Goal: Transaction & Acquisition: Purchase product/service

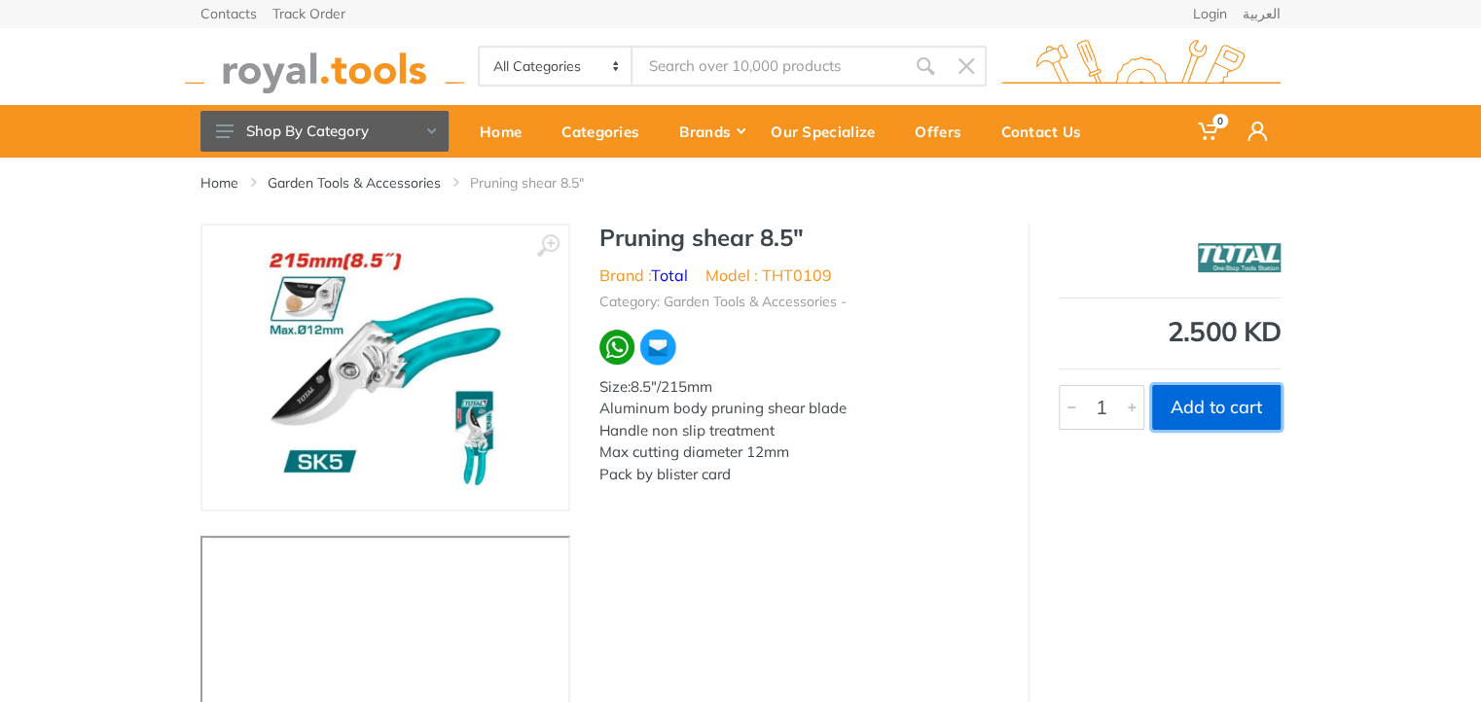
click at [1201, 404] on button "Add to cart" at bounding box center [1216, 407] width 128 height 45
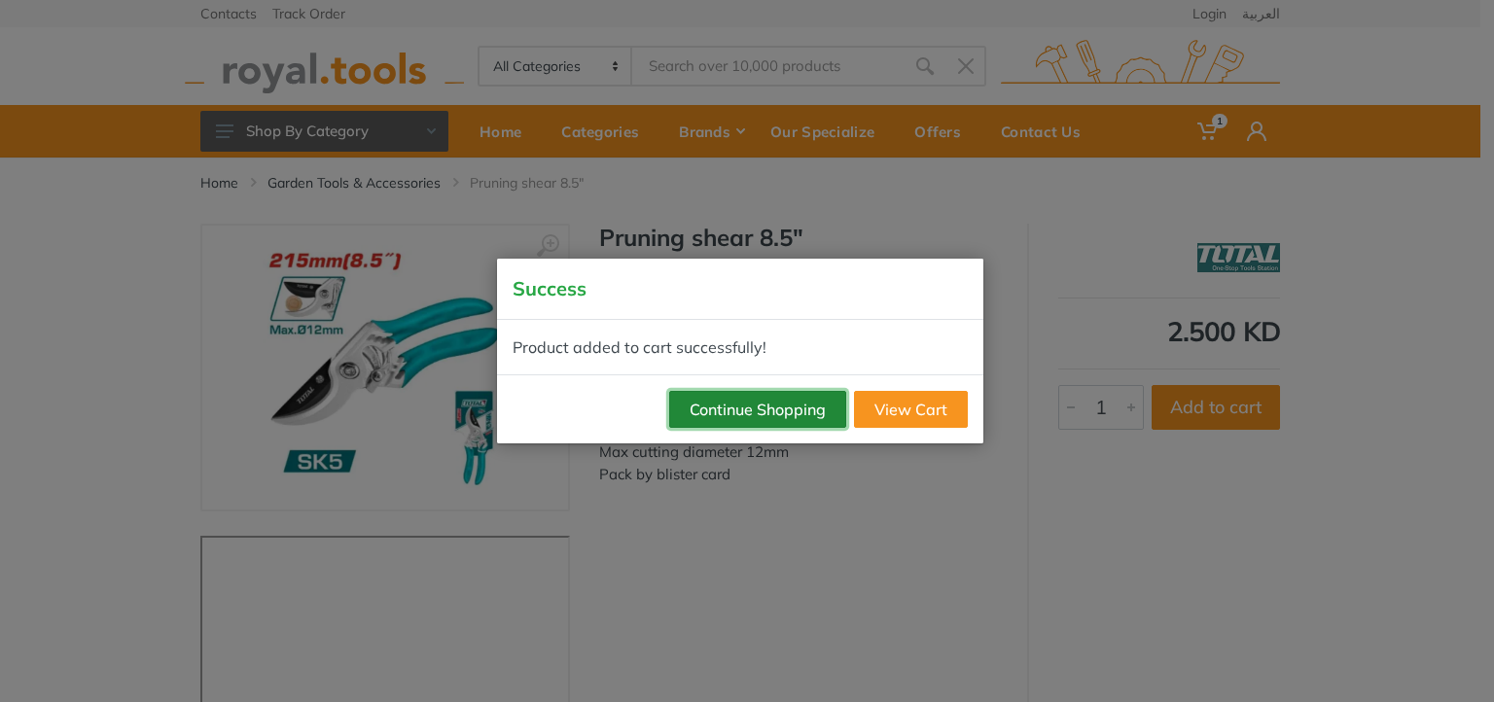
click at [774, 419] on button "Continue Shopping" at bounding box center [757, 409] width 177 height 37
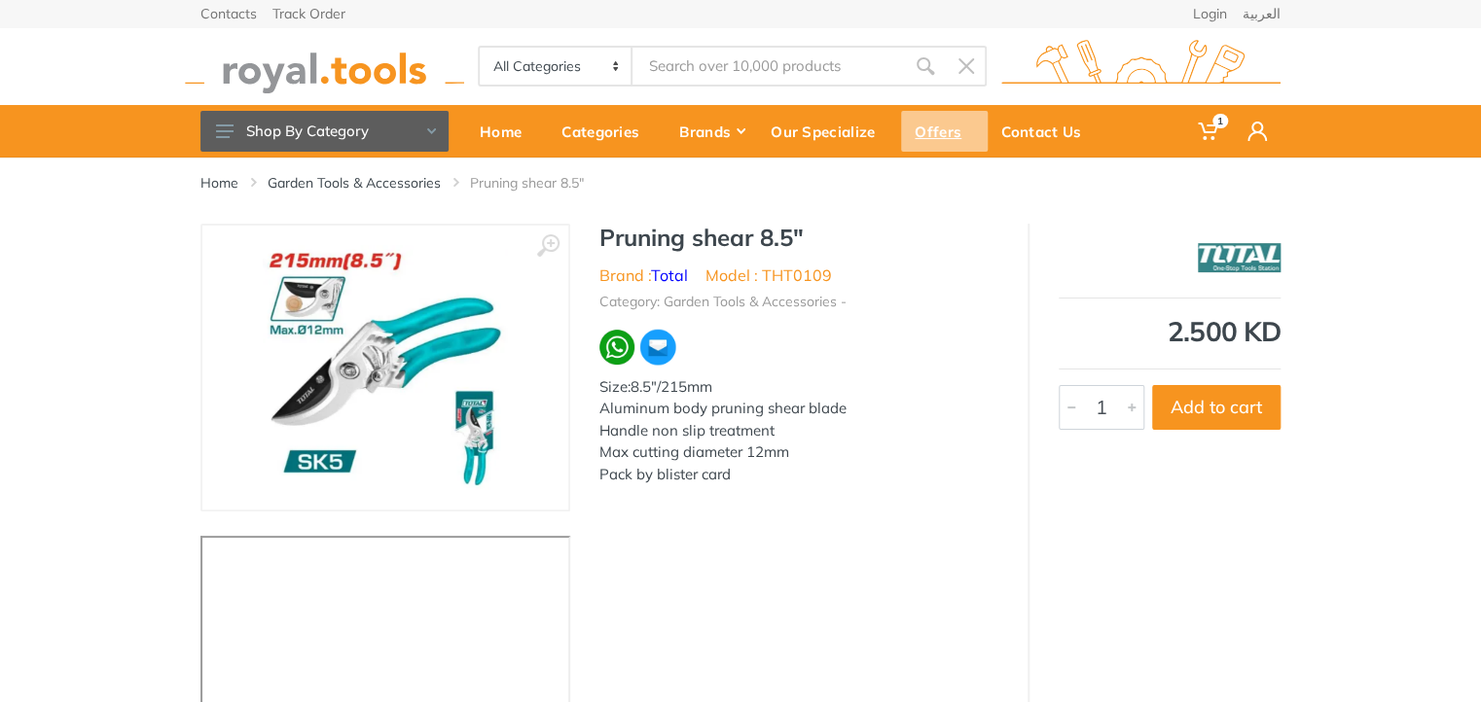
click at [929, 125] on div "Offers" at bounding box center [944, 131] width 87 height 41
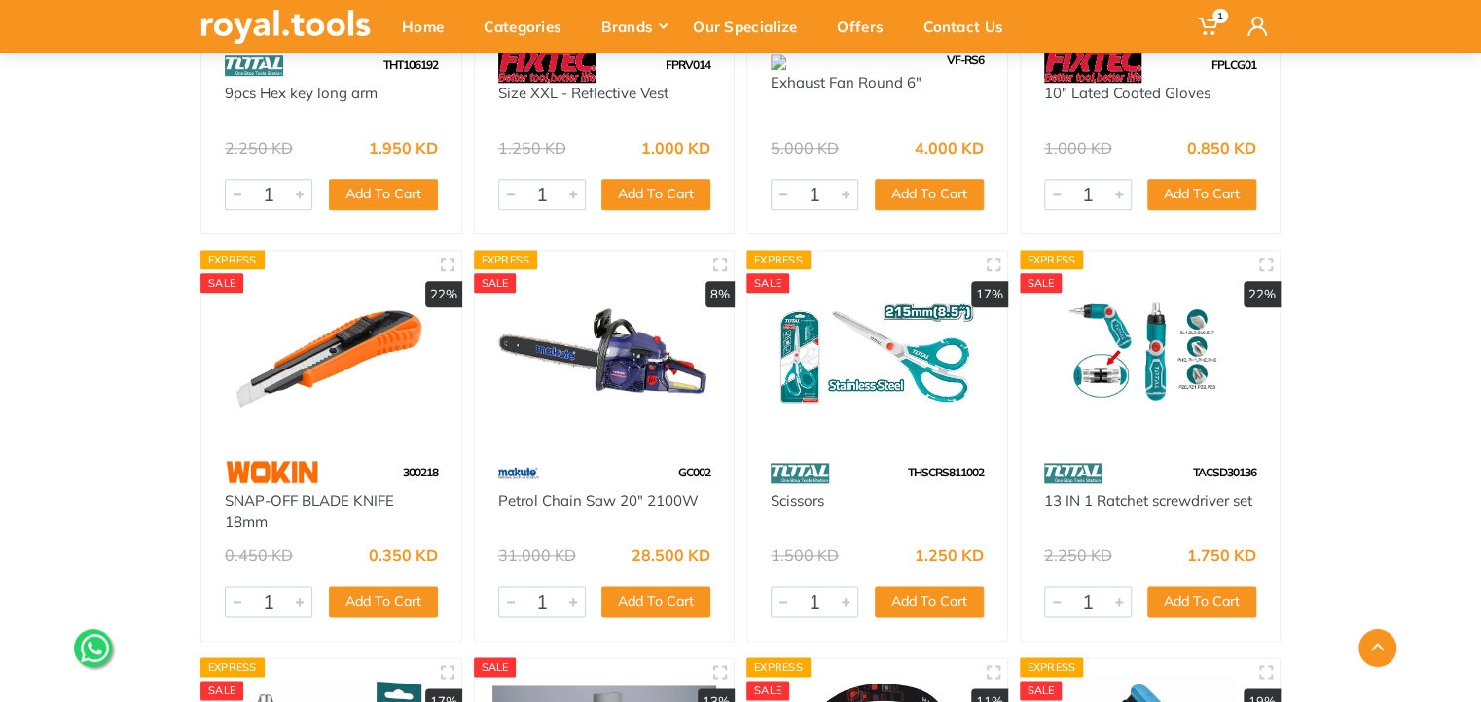
scroll to position [8366, 0]
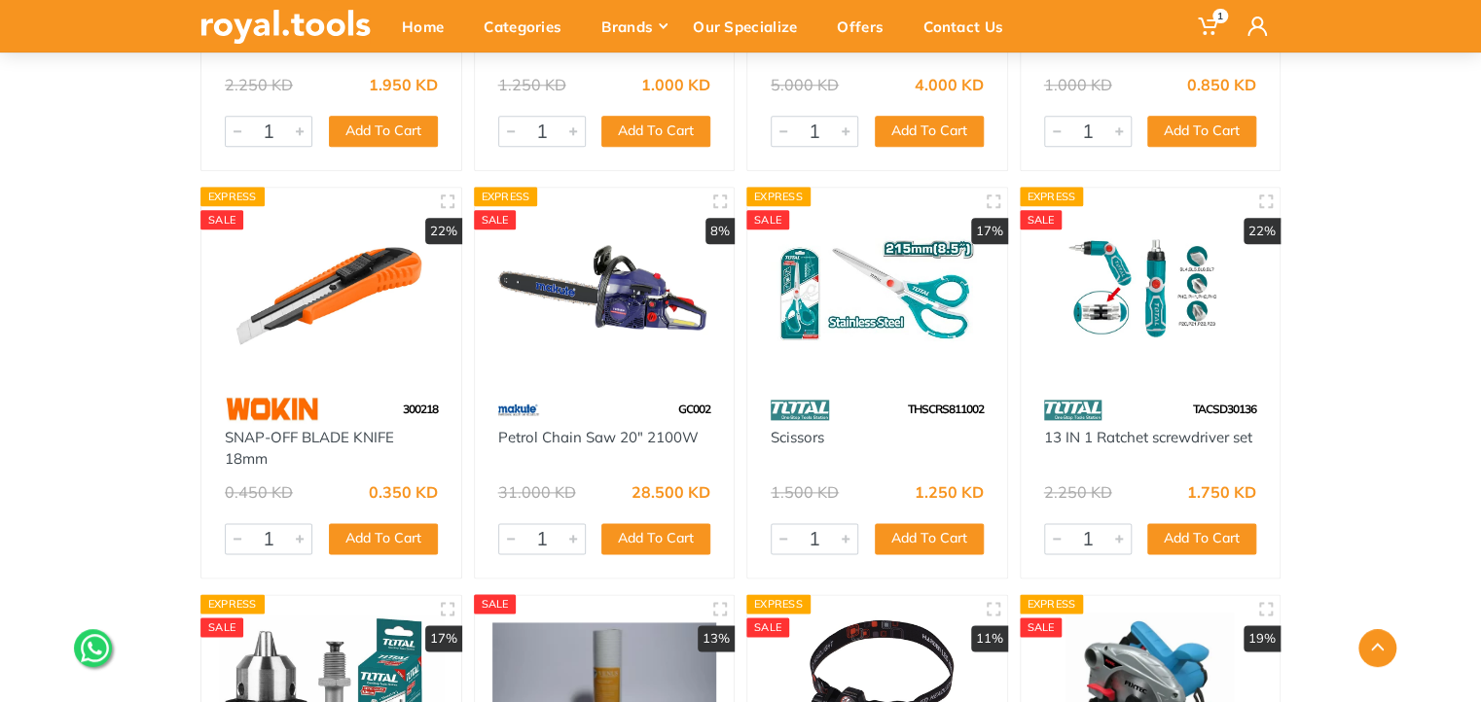
click at [1166, 318] on img at bounding box center [1150, 289] width 225 height 168
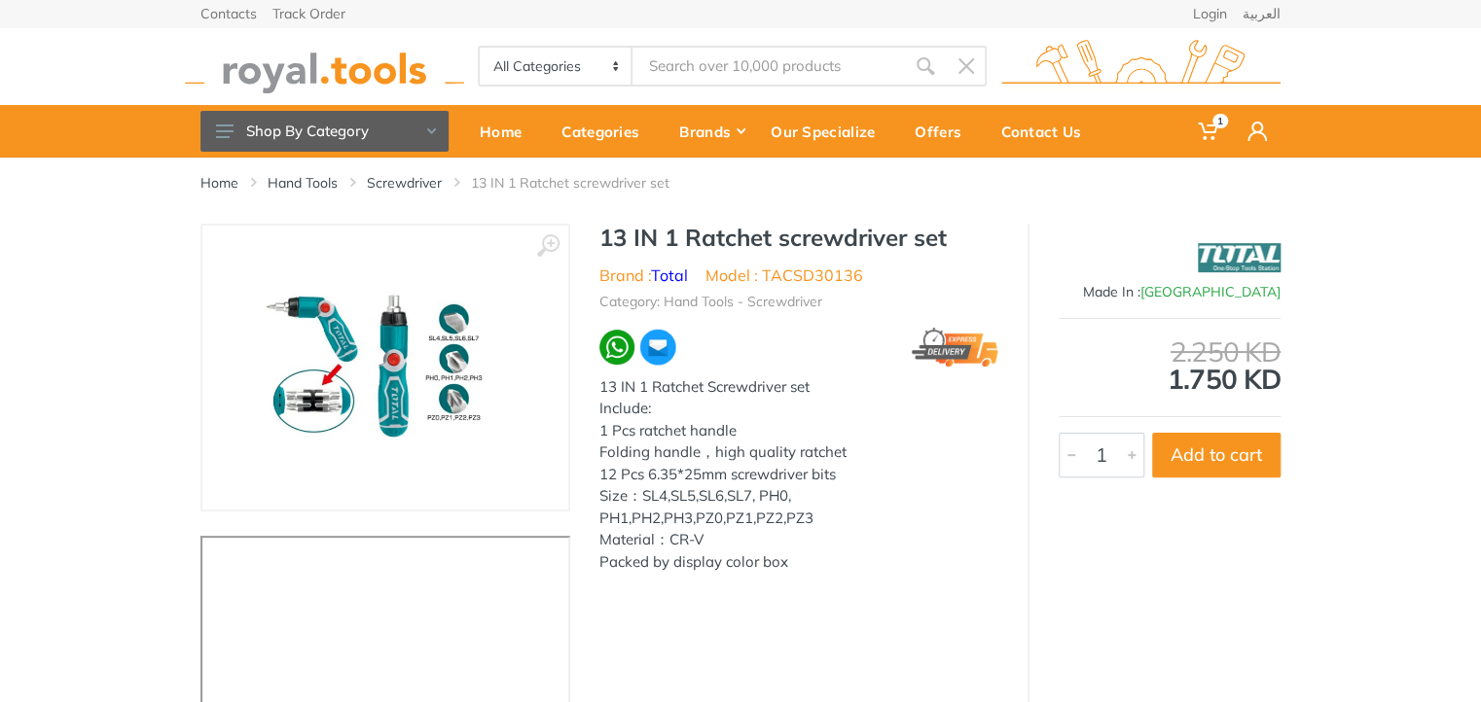
click at [342, 375] on img at bounding box center [385, 367] width 270 height 245
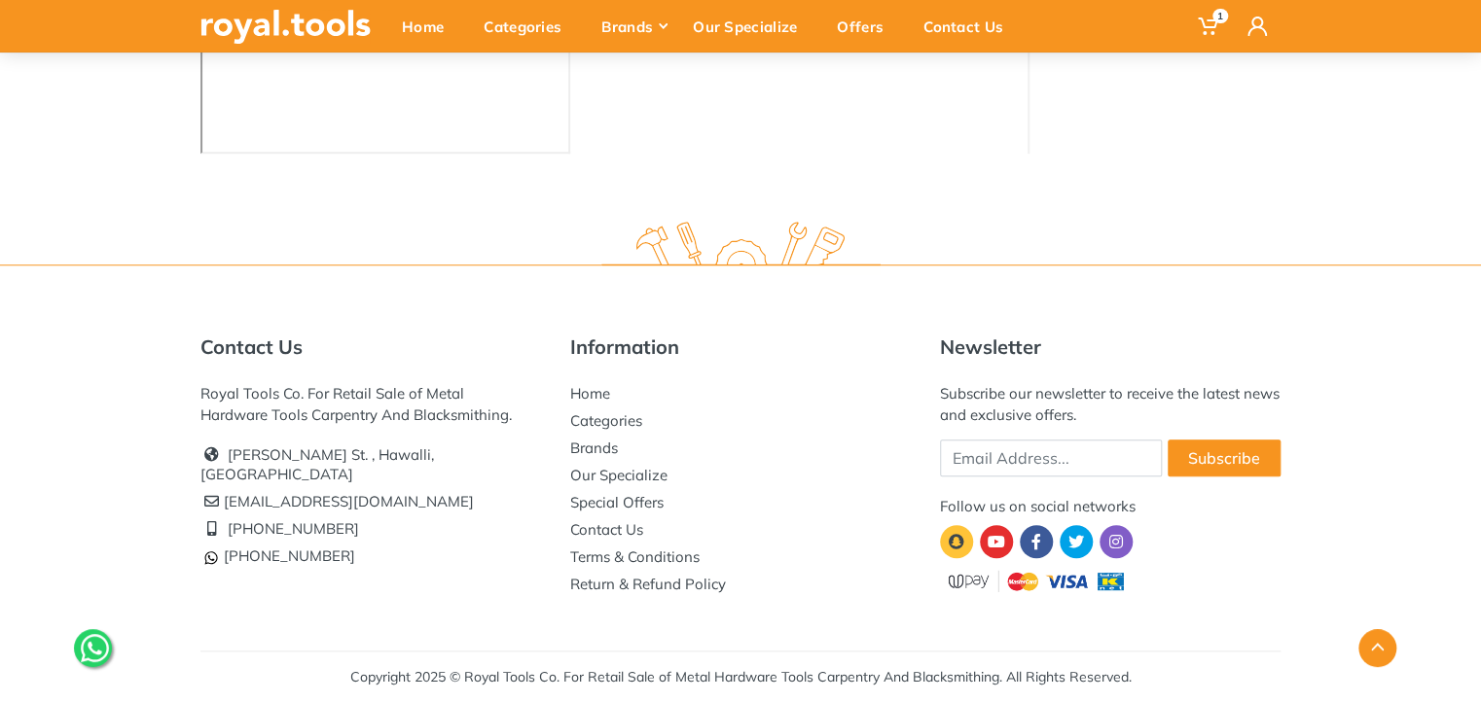
scroll to position [599, 0]
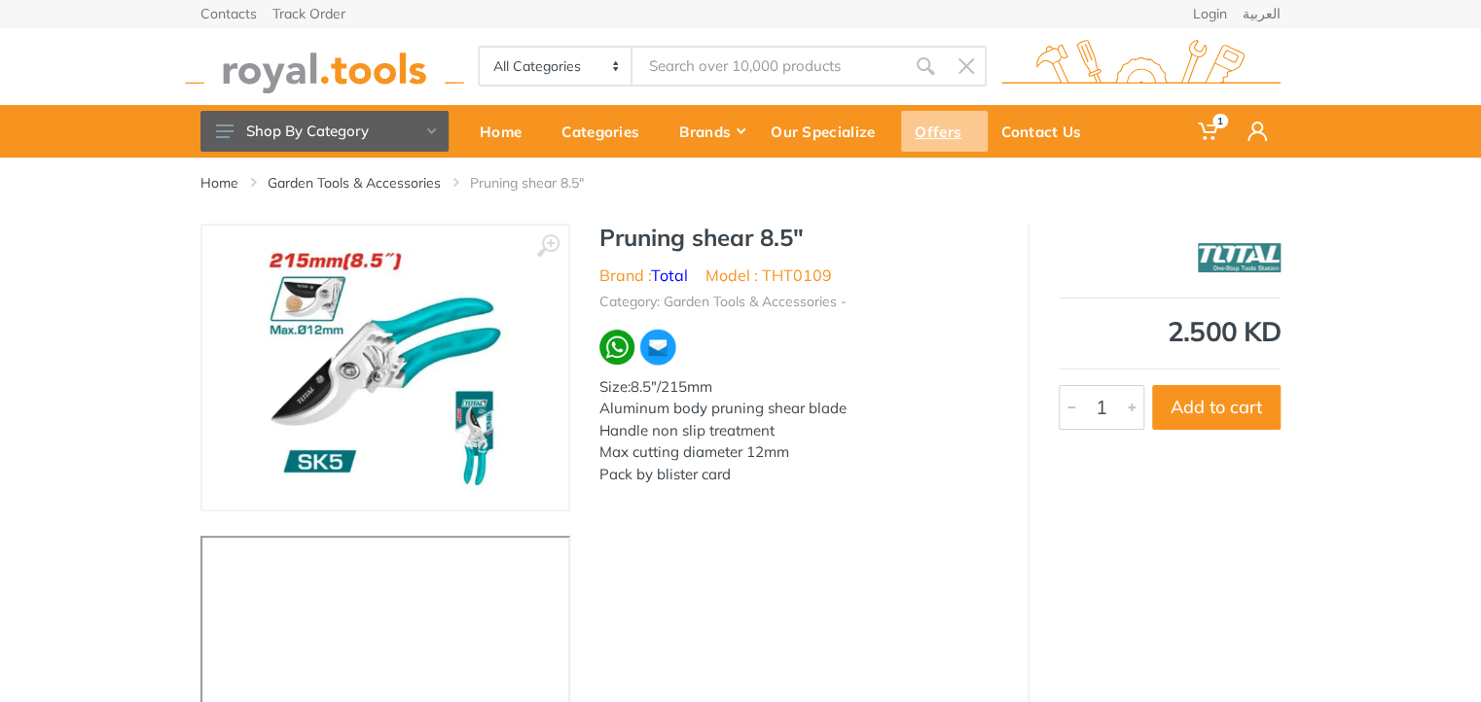
drag, startPoint x: 0, startPoint y: 0, endPoint x: 939, endPoint y: 141, distance: 949.2
click at [939, 141] on div "Offers" at bounding box center [944, 131] width 87 height 41
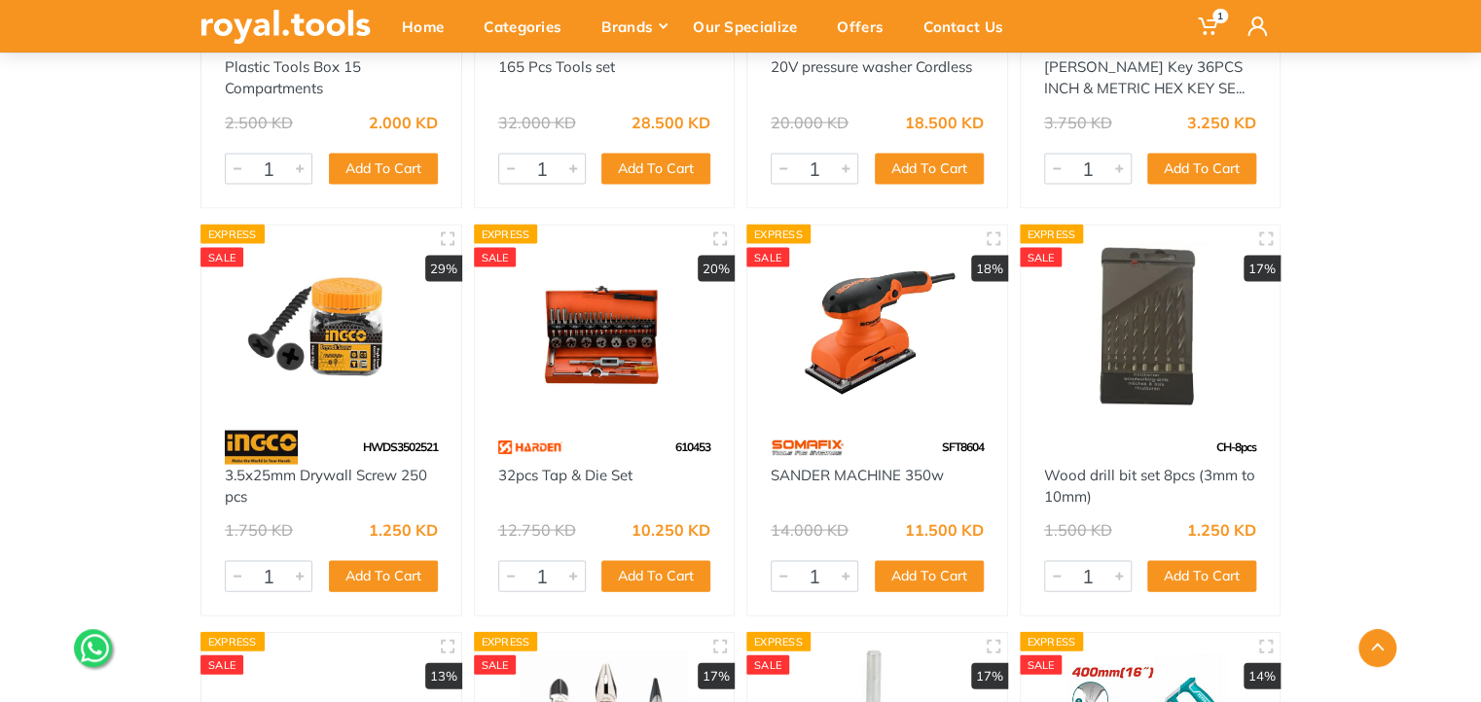
scroll to position [9630, 0]
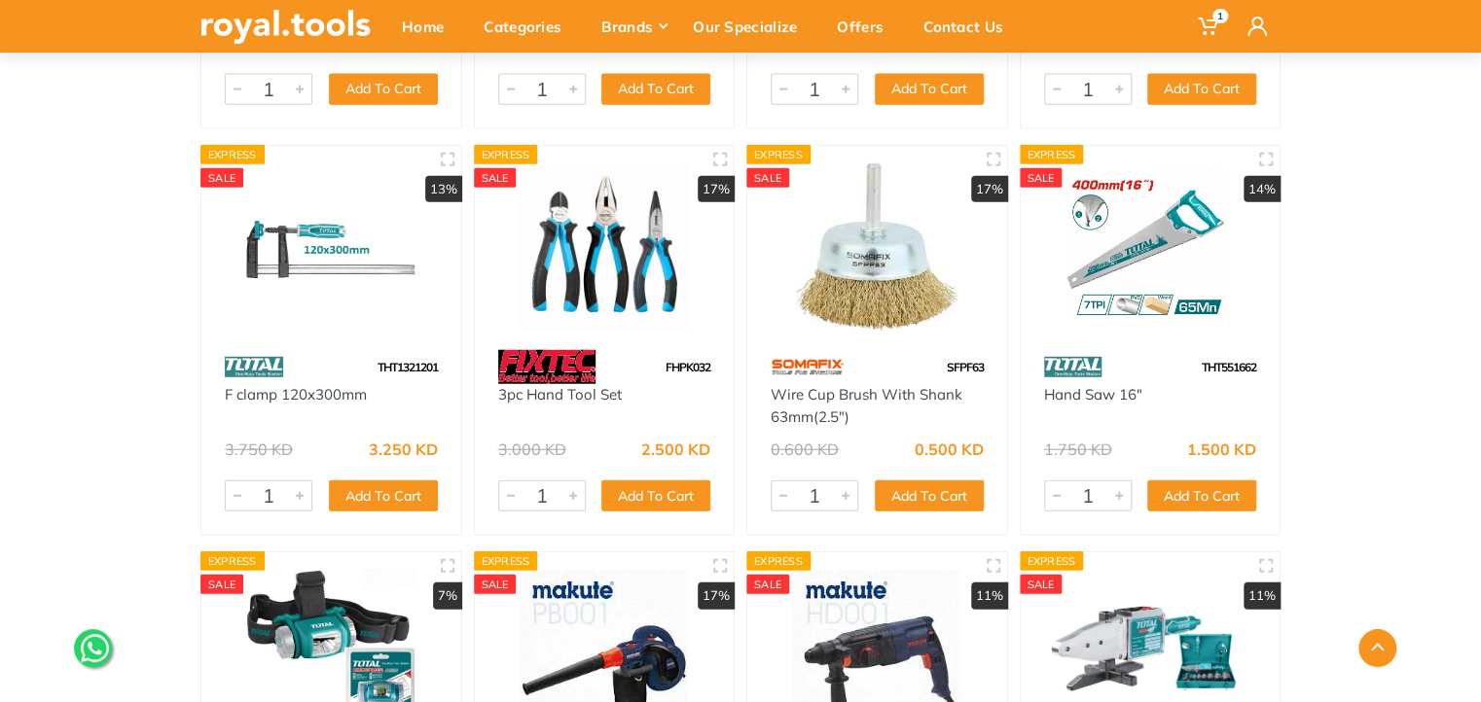
click at [575, 278] on img at bounding box center [604, 247] width 225 height 168
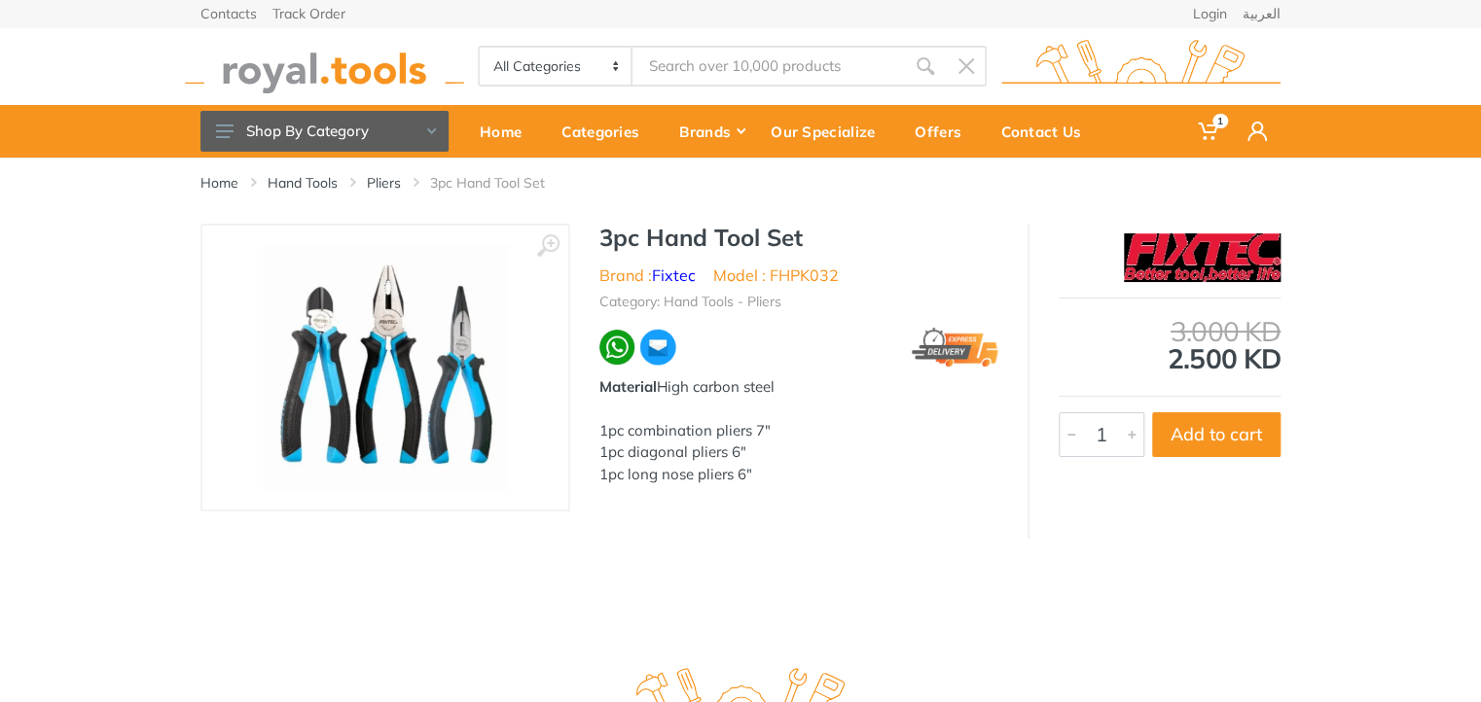
click at [498, 352] on img at bounding box center [385, 367] width 245 height 245
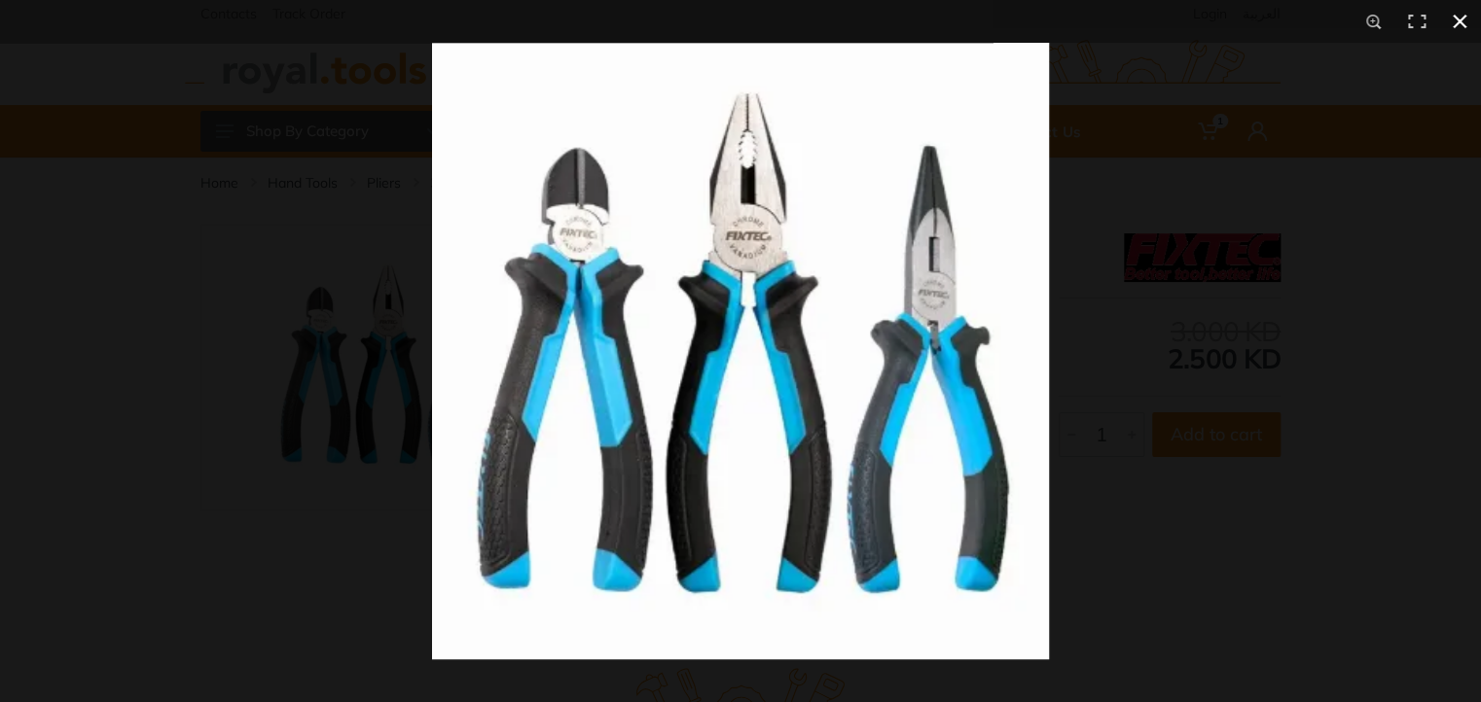
click at [1456, 18] on button at bounding box center [1459, 21] width 43 height 43
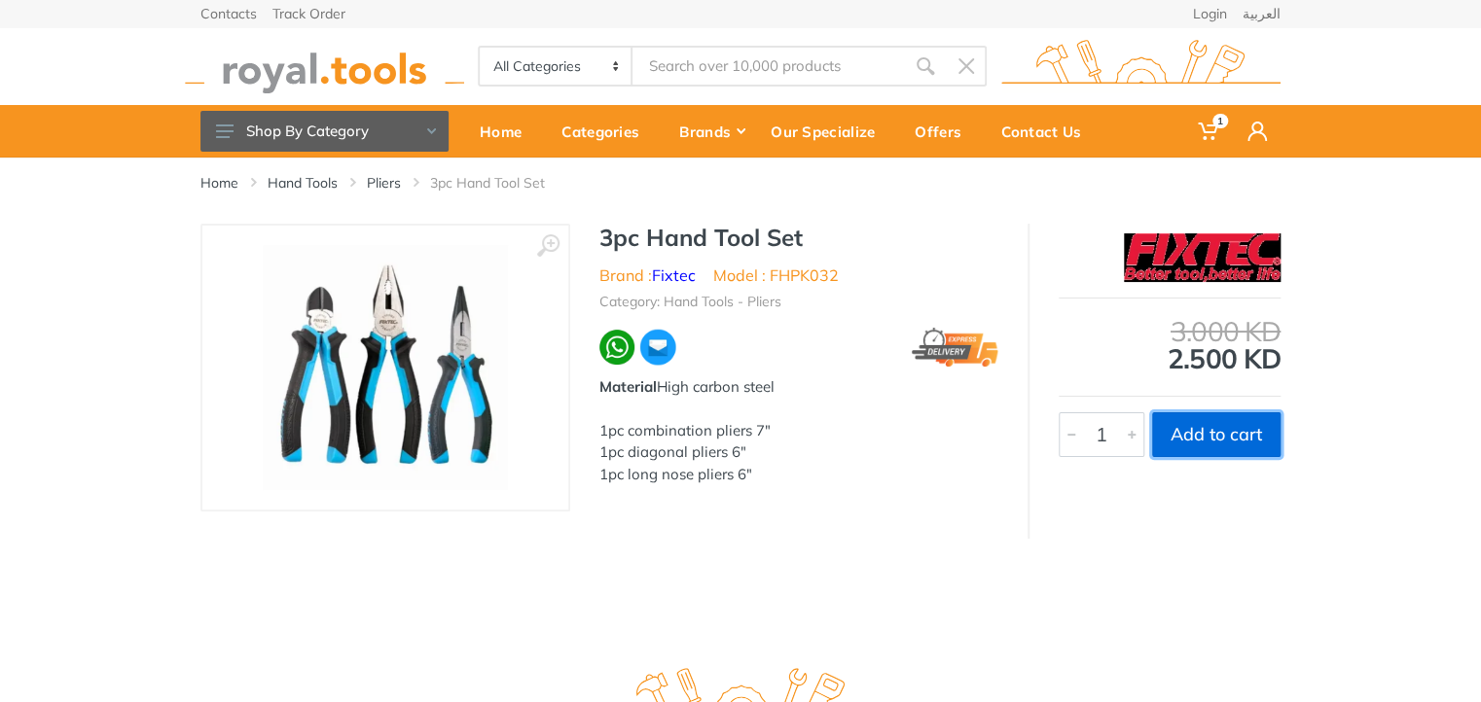
click at [1237, 427] on button "Add to cart" at bounding box center [1216, 434] width 128 height 45
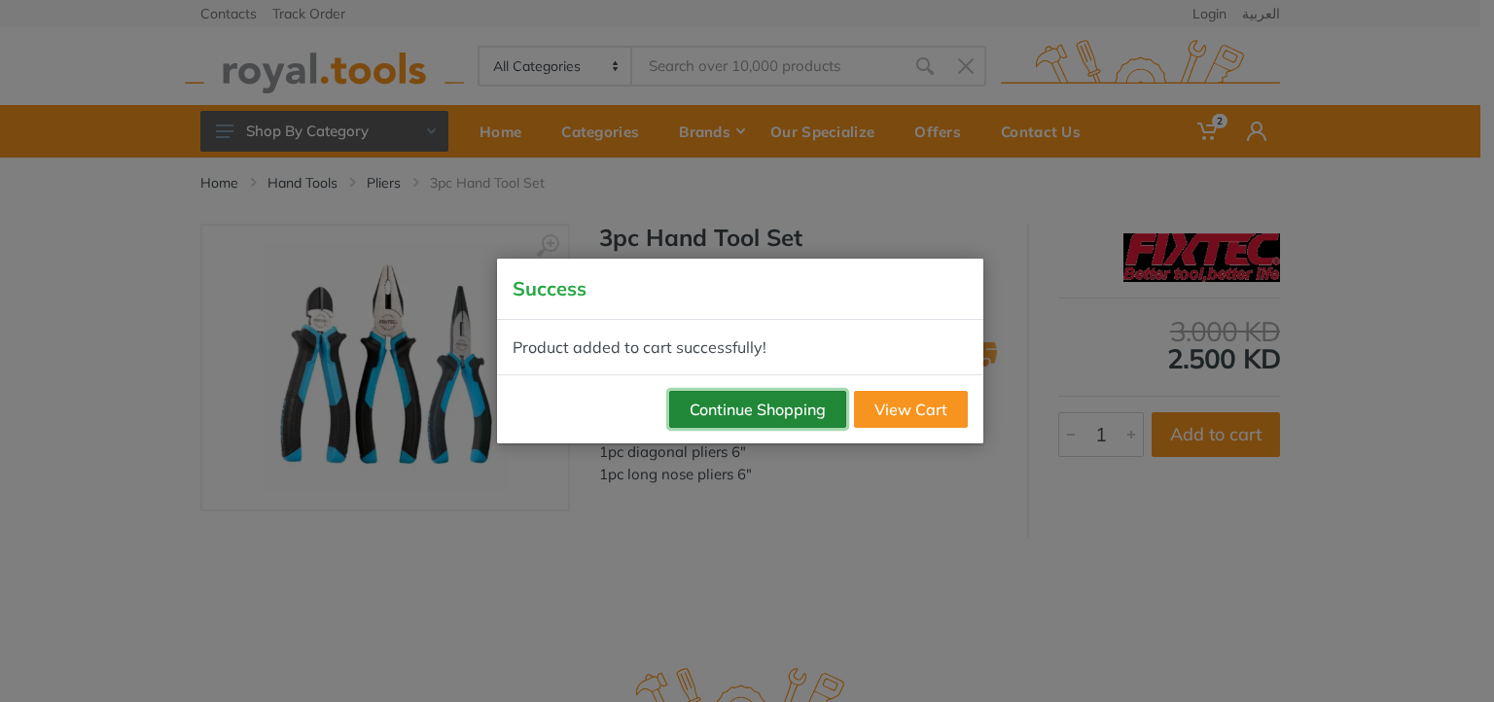
click at [726, 421] on button "Continue Shopping" at bounding box center [757, 409] width 177 height 37
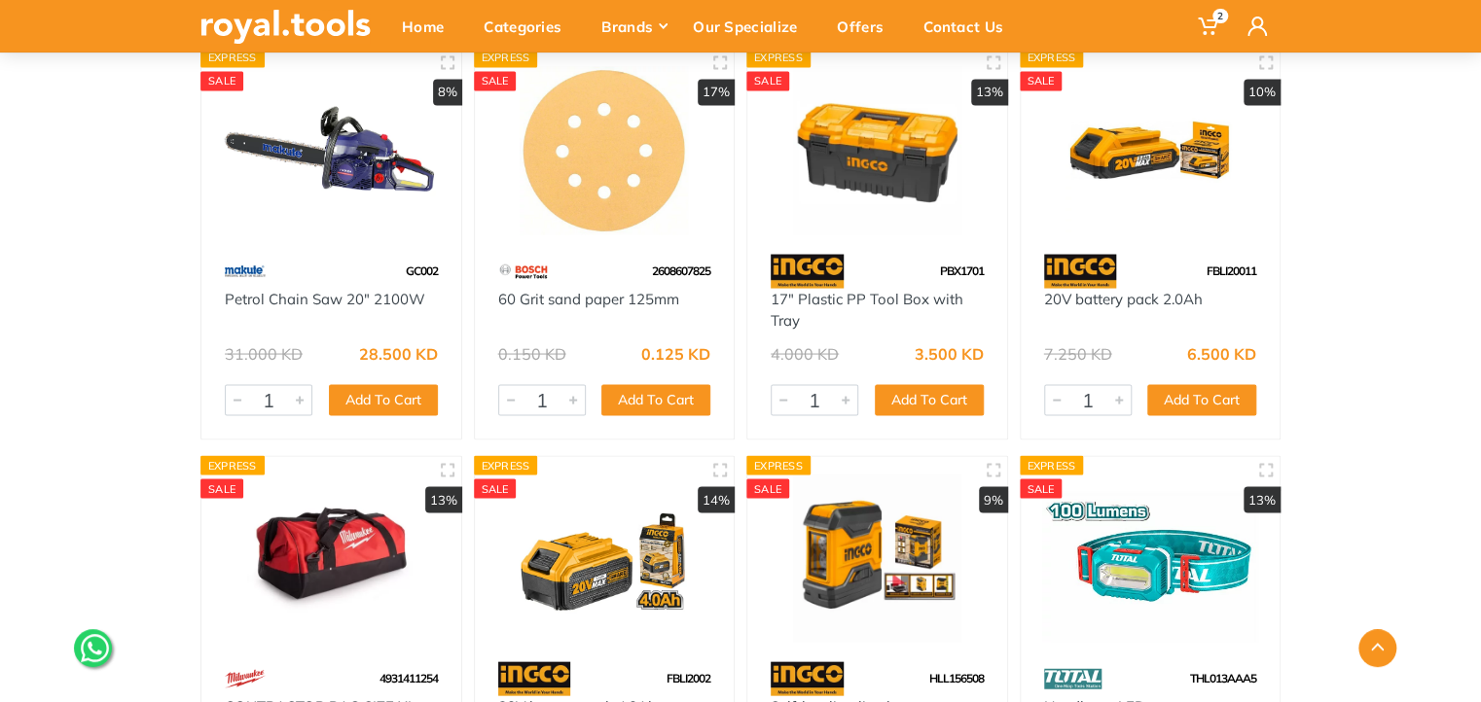
scroll to position [31711, 0]
